Goal: Information Seeking & Learning: Learn about a topic

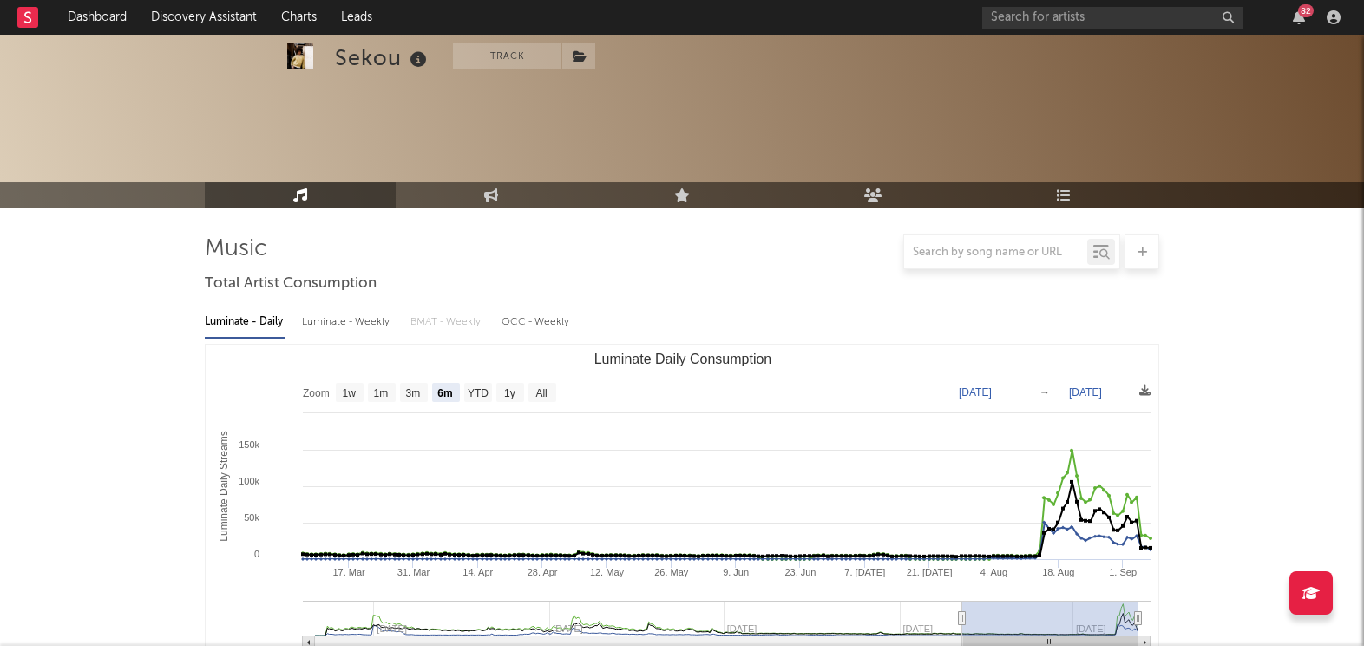
select select "6m"
select select "1w"
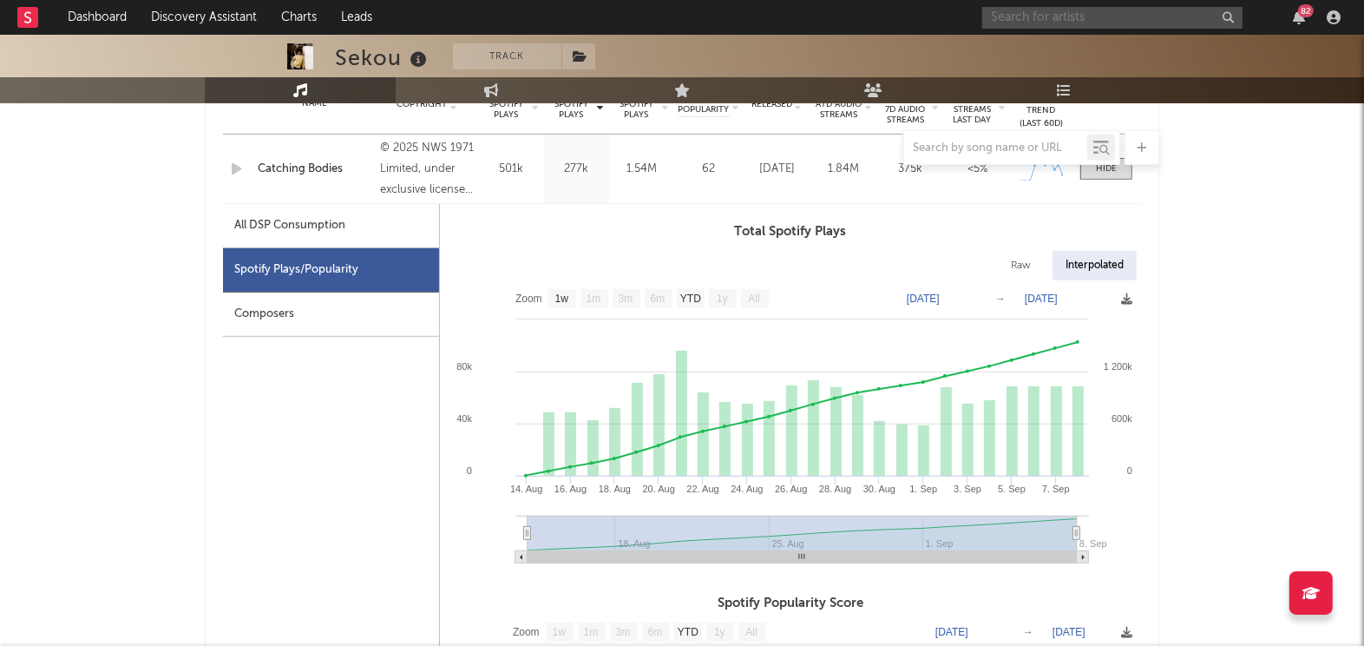
click at [1116, 8] on input "text" at bounding box center [1112, 18] width 260 height 22
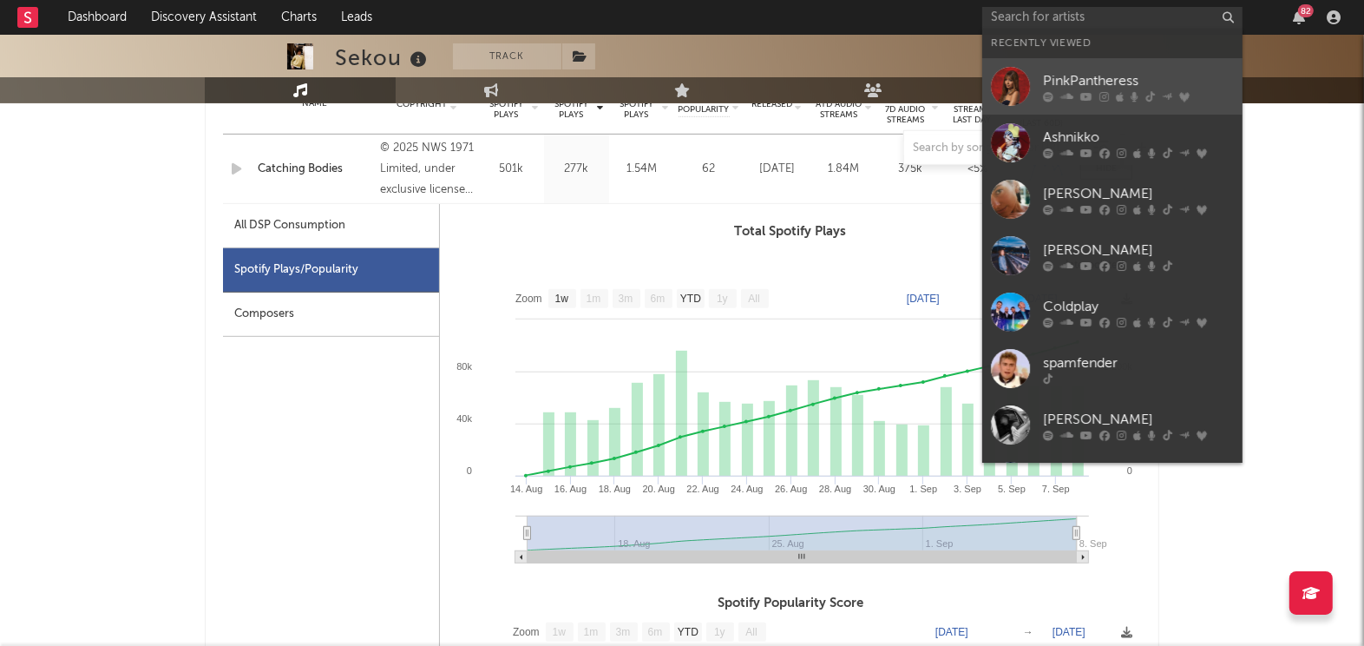
click at [1070, 78] on div "PinkPantheress" at bounding box center [1138, 81] width 191 height 21
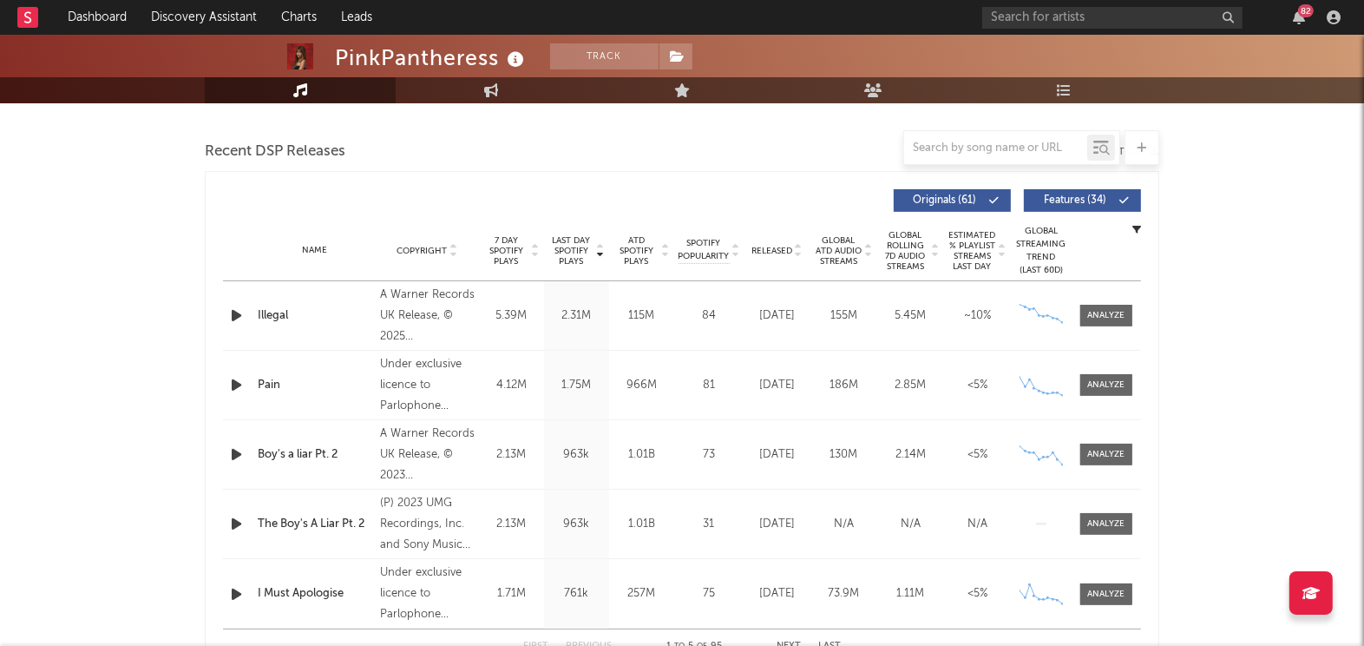
select select "6m"
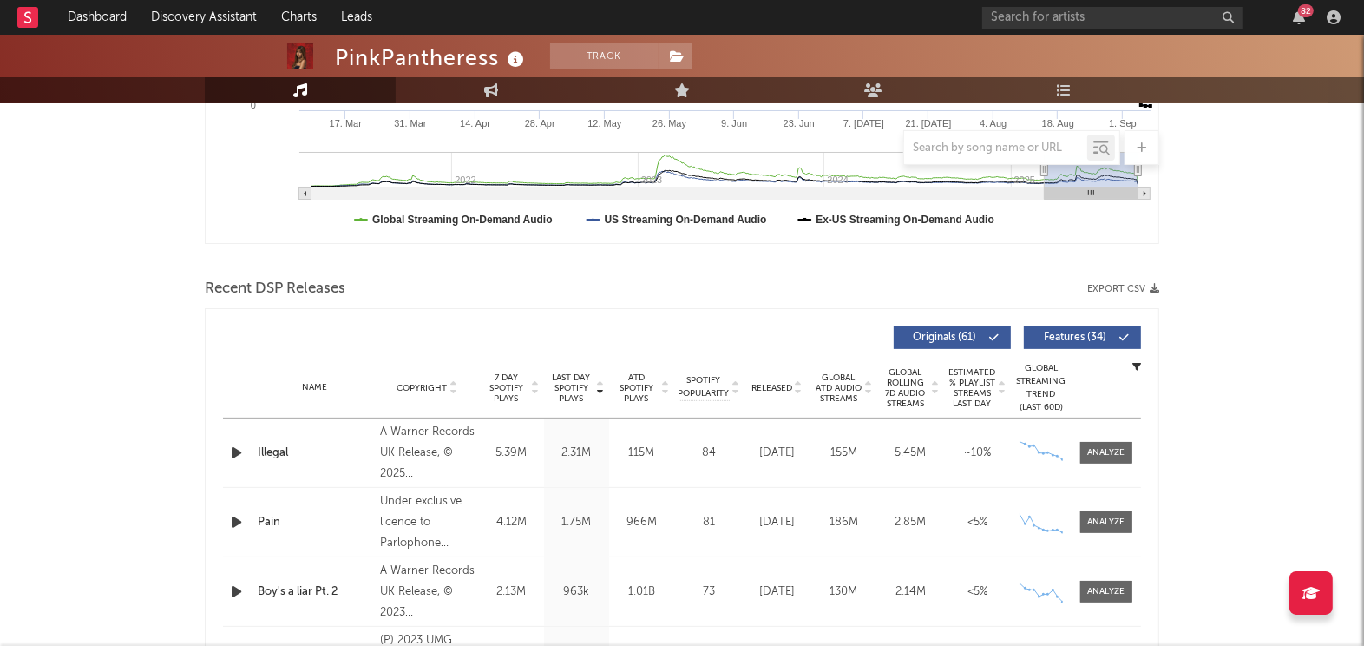
scroll to position [1060, 0]
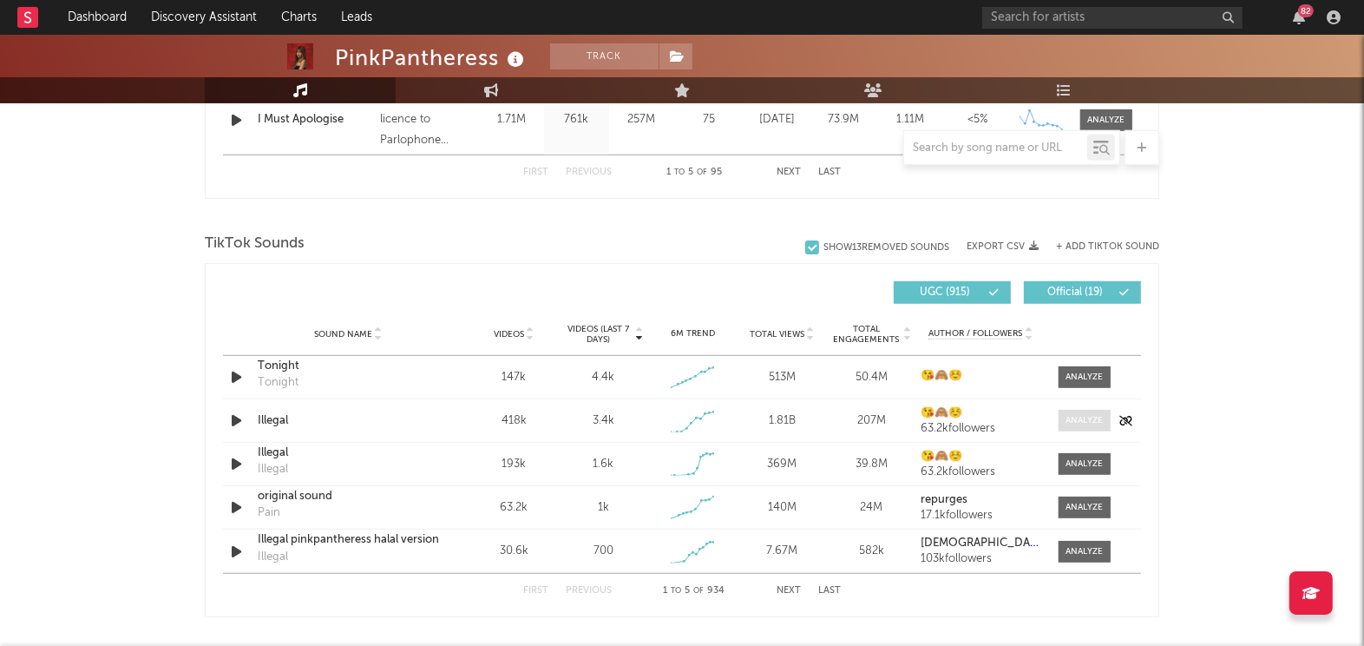
click at [1073, 421] on div at bounding box center [1084, 420] width 37 height 13
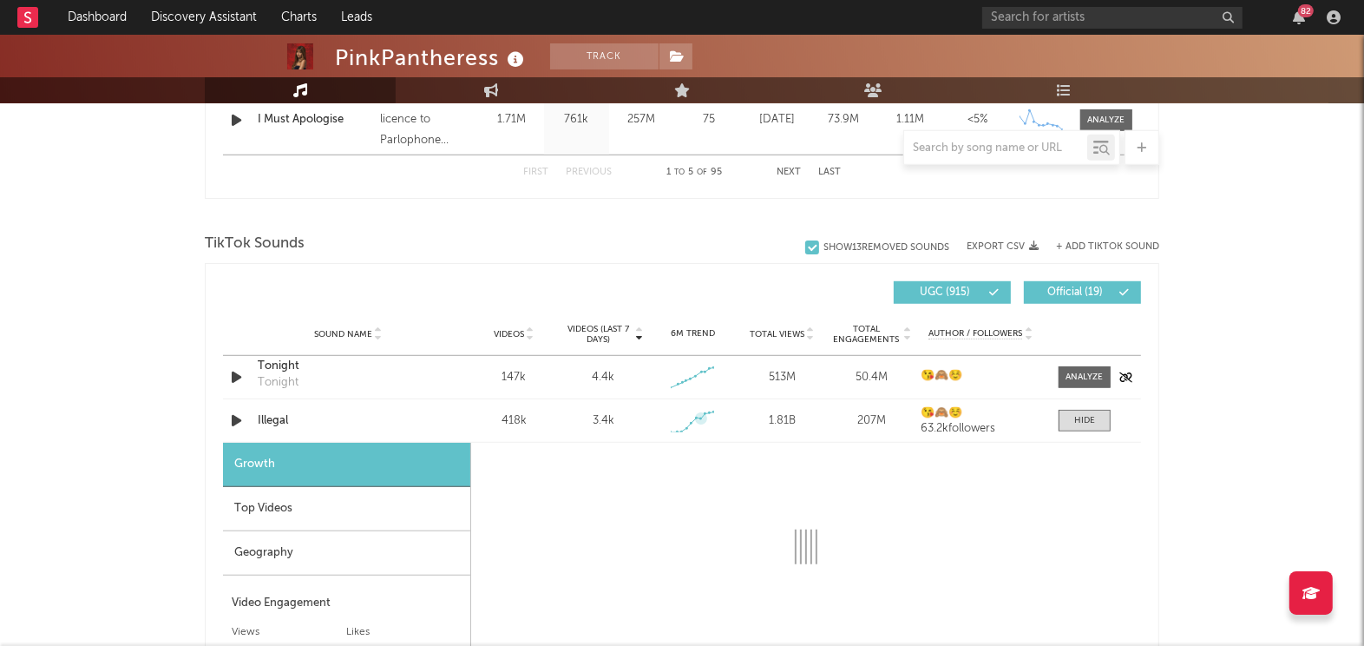
scroll to position [1254, 0]
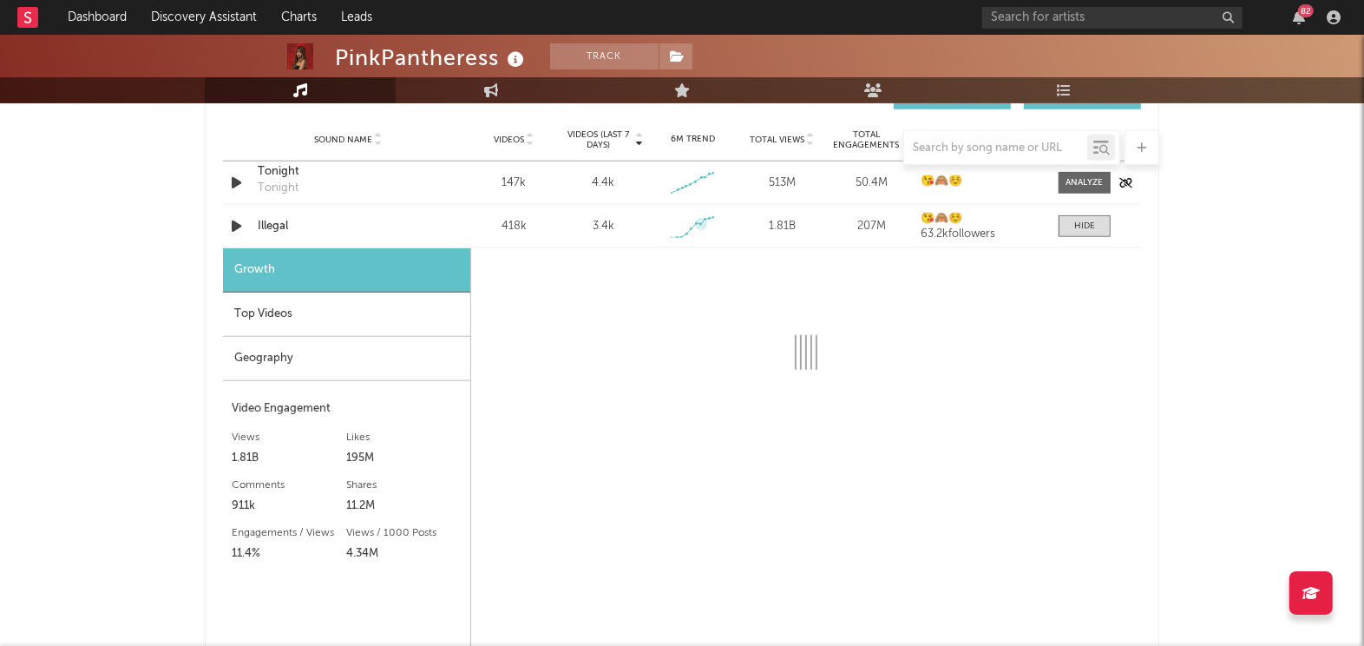
select select "1w"
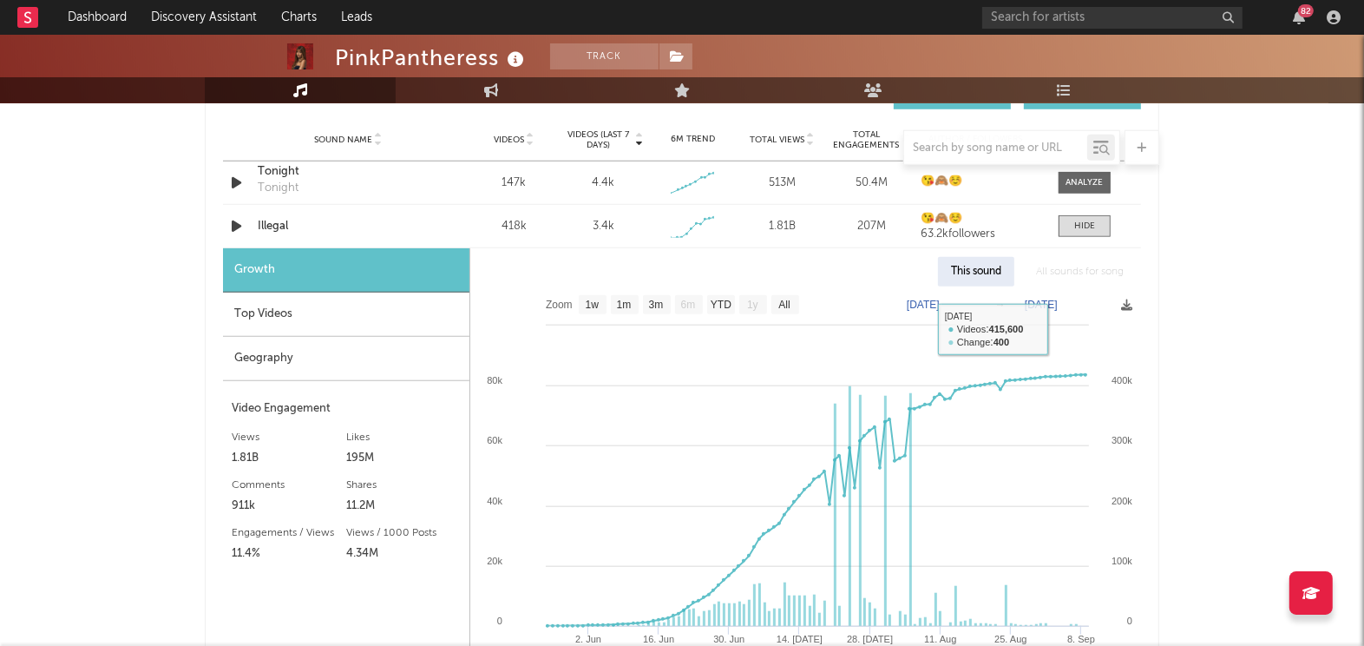
click at [1055, 299] on text "[DATE]" at bounding box center [1041, 305] width 33 height 12
click at [1090, 305] on input "[DATE]" at bounding box center [1049, 304] width 81 height 17
click at [1090, 301] on input "[DATE]" at bounding box center [1049, 304] width 81 height 17
type input "[DATE]"
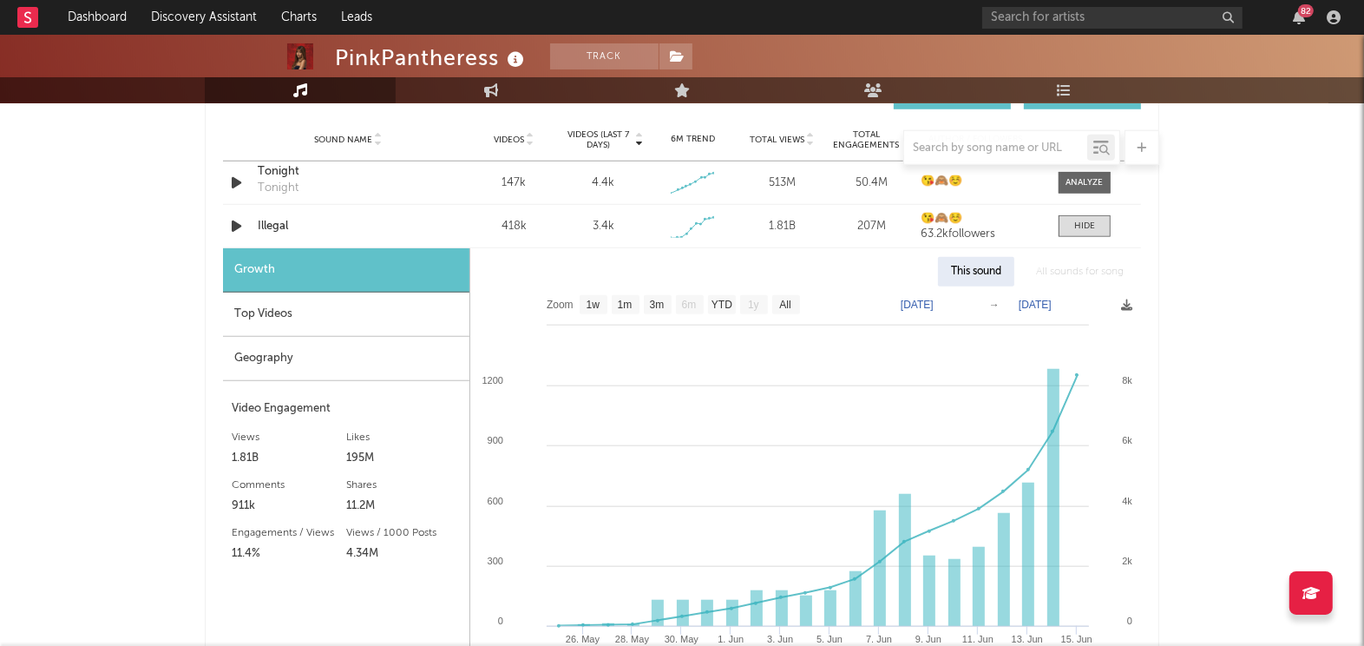
click at [1185, 452] on div "PinkPantheress Track [GEOGRAPHIC_DATA] | Indie Pop Edit Track Benchmark Summary…" at bounding box center [682, 331] width 1364 height 3100
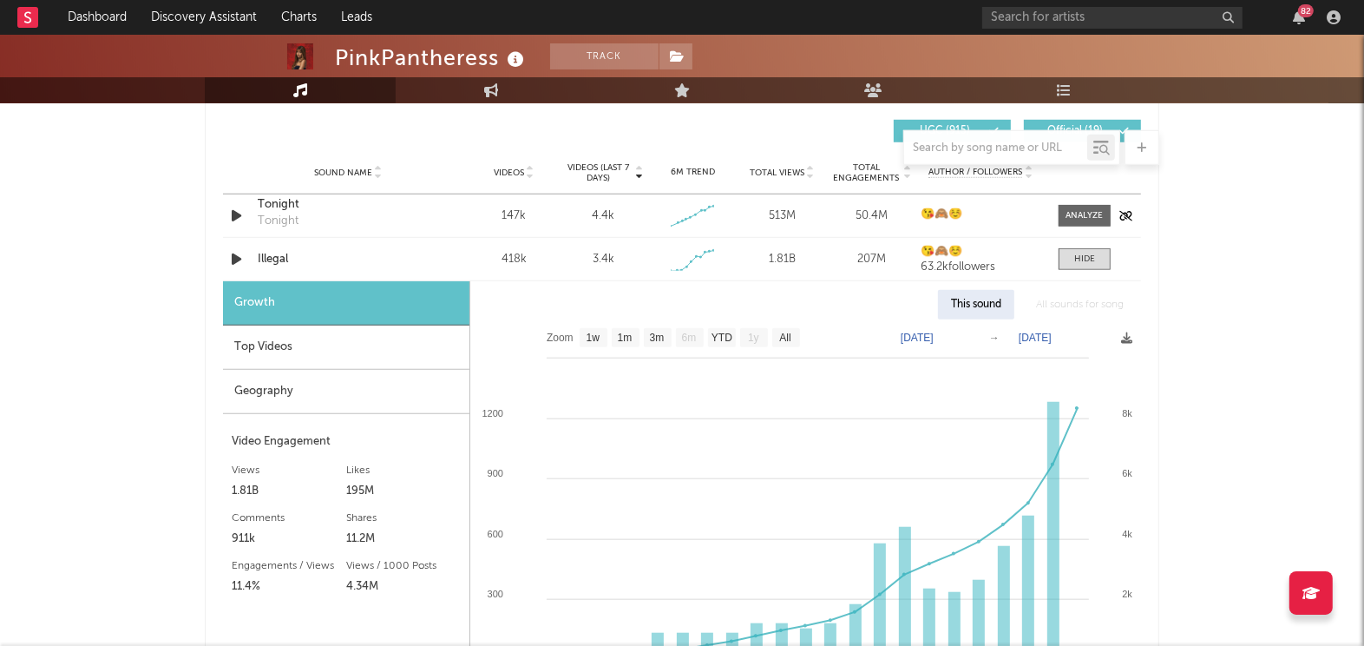
scroll to position [1193, 0]
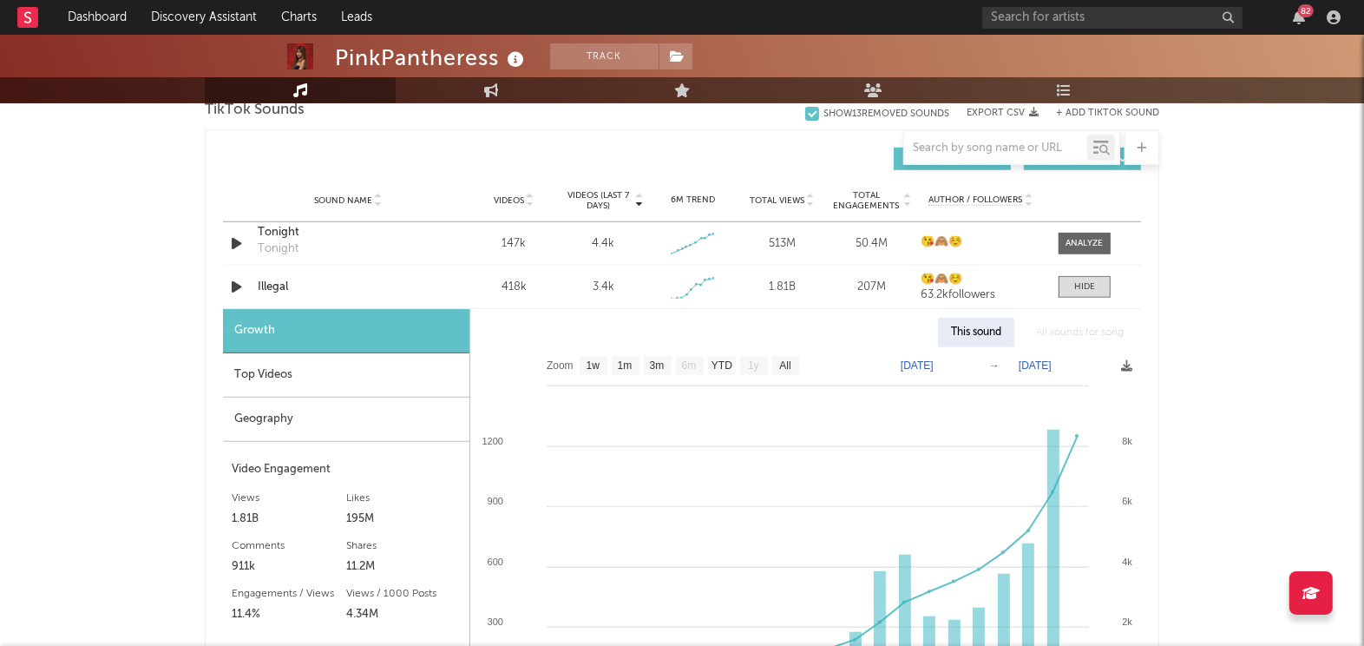
click at [305, 387] on div "Top Videos" at bounding box center [346, 375] width 246 height 44
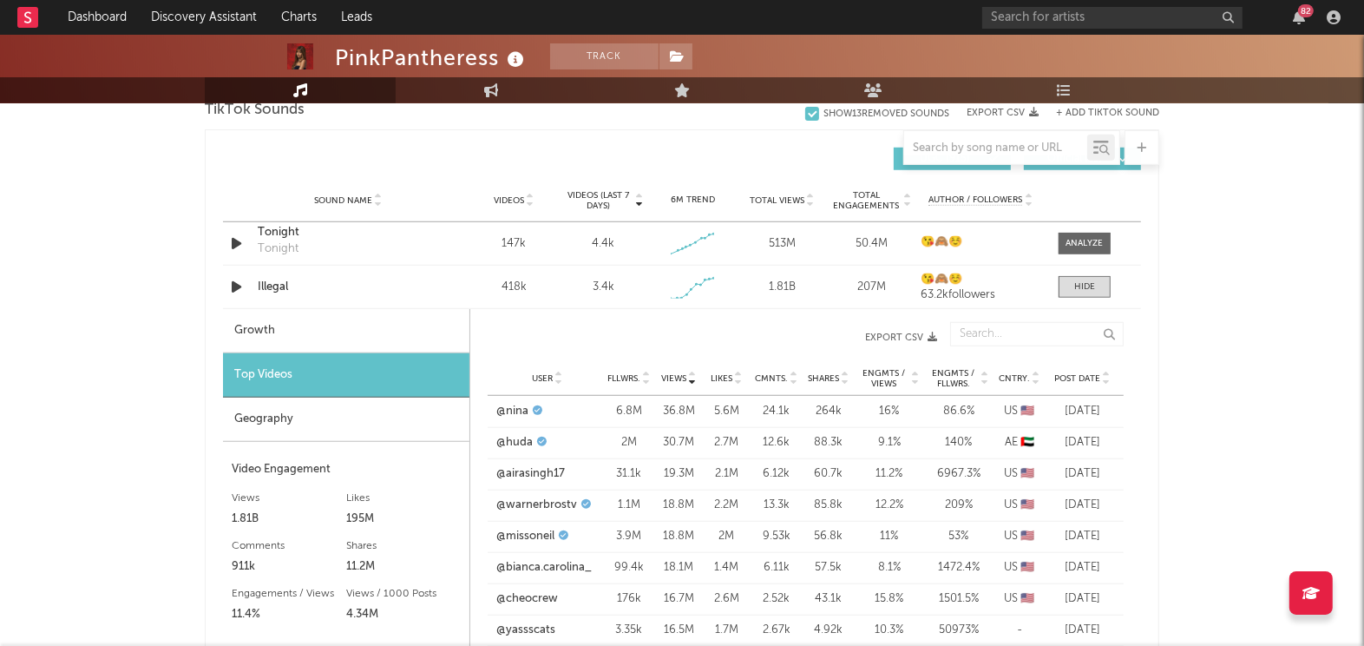
scroll to position [1364, 0]
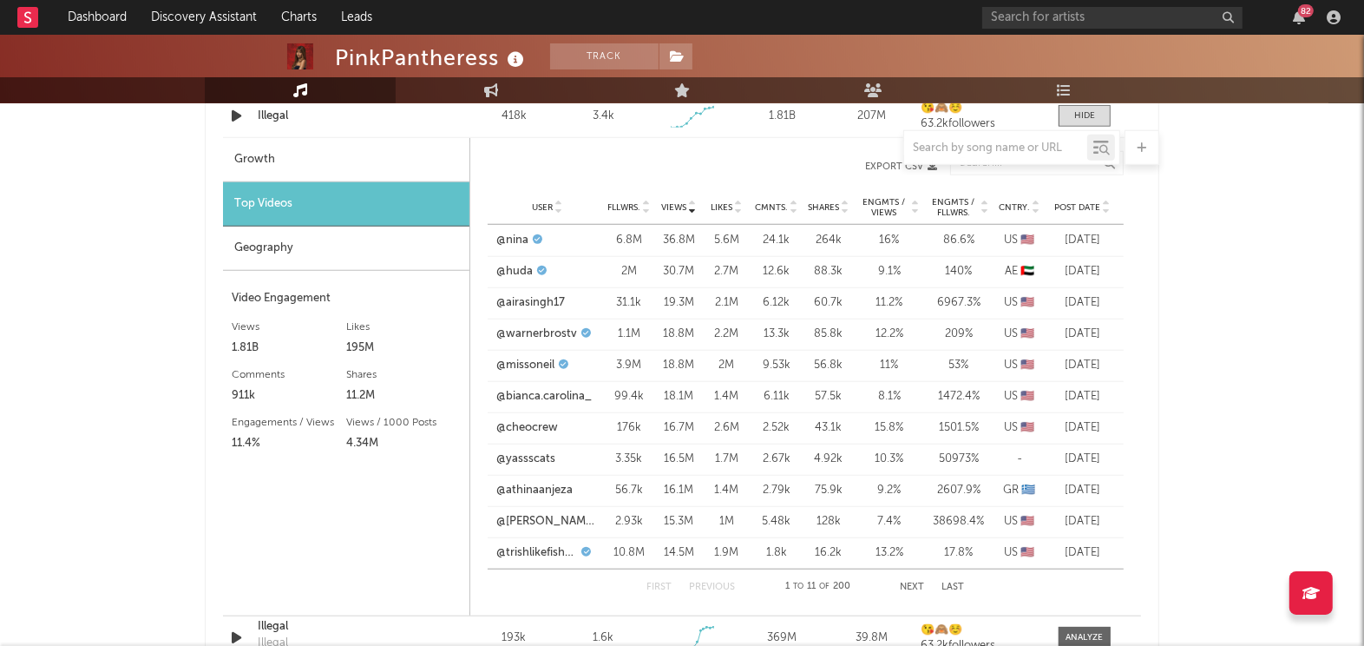
click at [1084, 202] on span "Post Date" at bounding box center [1077, 207] width 46 height 10
click at [547, 305] on link "@muah_star4" at bounding box center [533, 302] width 74 height 17
click at [515, 328] on link "@taesroy" at bounding box center [520, 333] width 49 height 17
